Goal: Task Accomplishment & Management: Manage account settings

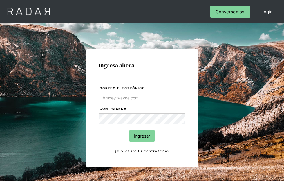
type input "[EMAIL_ADDRESS][PERSON_NAME][DOMAIN_NAME]"
click at [142, 135] on input "Ingresar" at bounding box center [142, 135] width 25 height 13
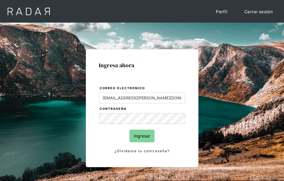
click at [142, 135] on input "Ingresar" at bounding box center [142, 135] width 25 height 13
